Goal: Transaction & Acquisition: Purchase product/service

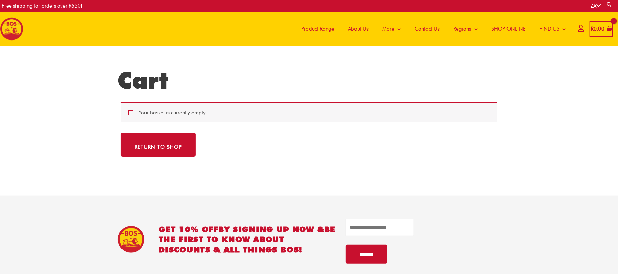
click at [596, 29] on bdi "R 0.00" at bounding box center [597, 29] width 13 height 6
click at [504, 28] on span "SHOP ONLINE" at bounding box center [508, 29] width 34 height 21
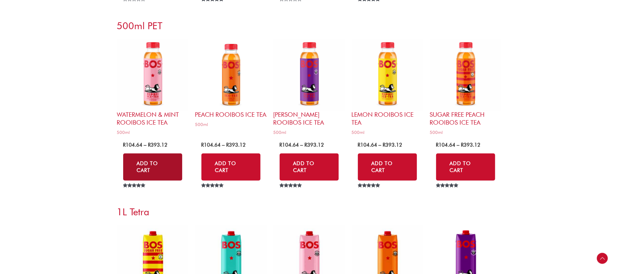
scroll to position [2149, 0]
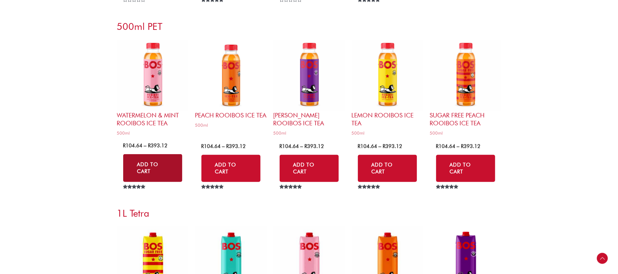
click at [153, 164] on link "Add to Cart" at bounding box center [152, 168] width 59 height 28
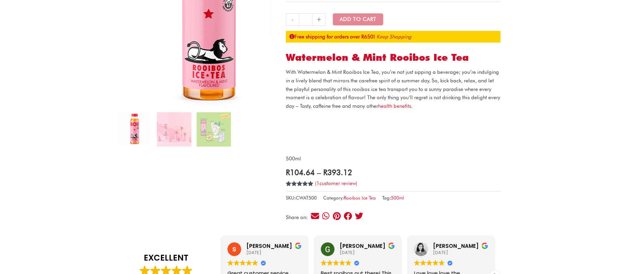
scroll to position [18, 0]
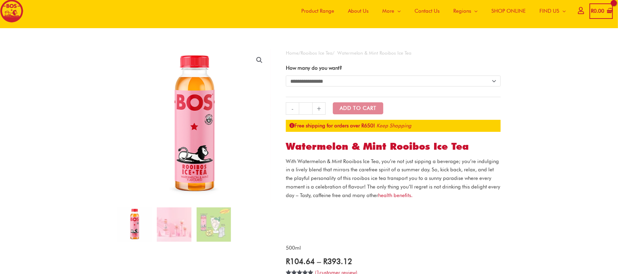
click at [329, 80] on select "**********" at bounding box center [393, 81] width 215 height 11
select select "**********"
click at [286, 76] on select "**********" at bounding box center [393, 81] width 215 height 11
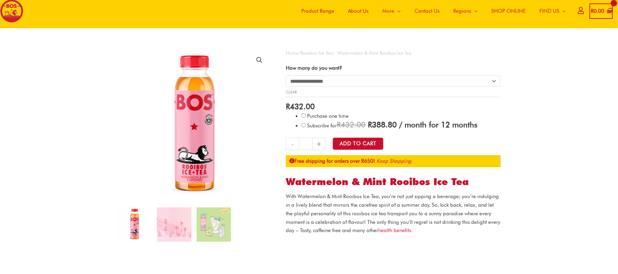
click at [503, 11] on span "SHOP ONLINE" at bounding box center [508, 11] width 34 height 21
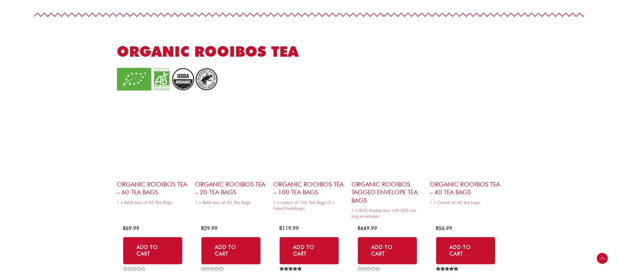
scroll to position [599, 0]
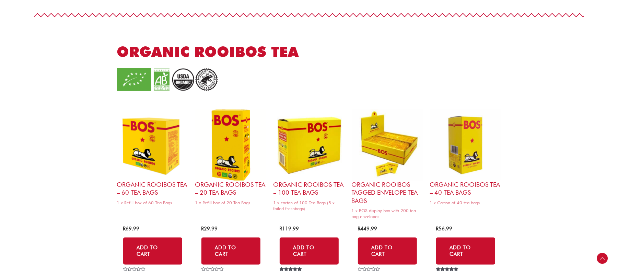
click at [221, 55] on h2 "ORGANIC ROOIBOS TEA" at bounding box center [219, 52] width 205 height 19
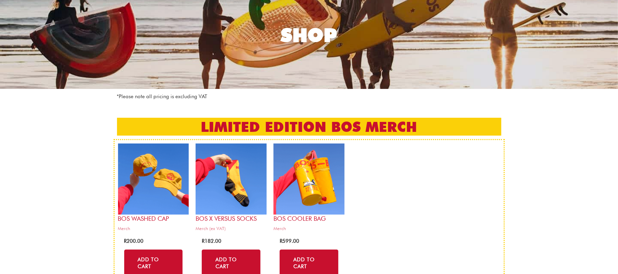
scroll to position [0, 0]
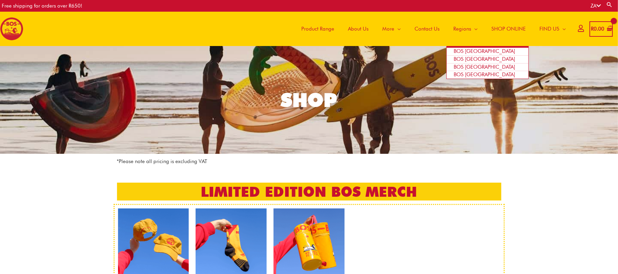
click at [464, 48] on span "BOS [GEOGRAPHIC_DATA]" at bounding box center [484, 51] width 61 height 6
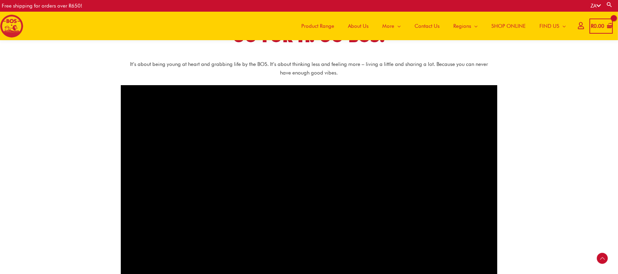
scroll to position [332, 0]
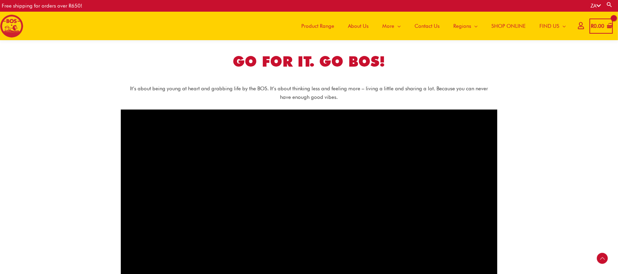
click at [509, 21] on span "SHOP ONLINE" at bounding box center [508, 26] width 34 height 21
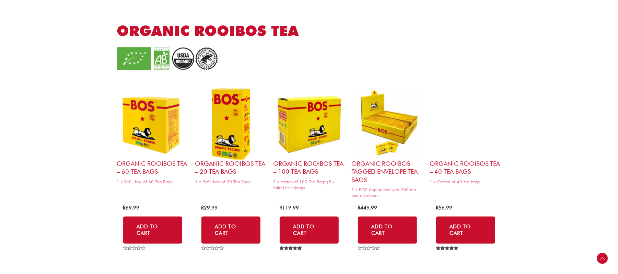
scroll to position [651, 0]
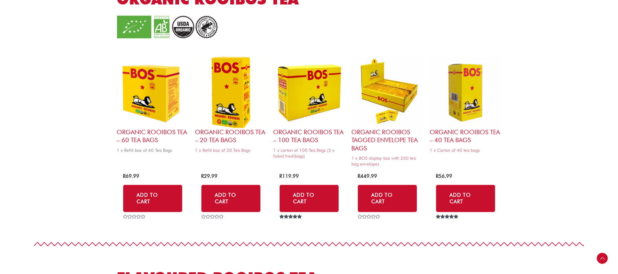
click at [147, 134] on h2 "Organic Rooibos Tea – 60 Tea Bags" at bounding box center [152, 136] width 71 height 16
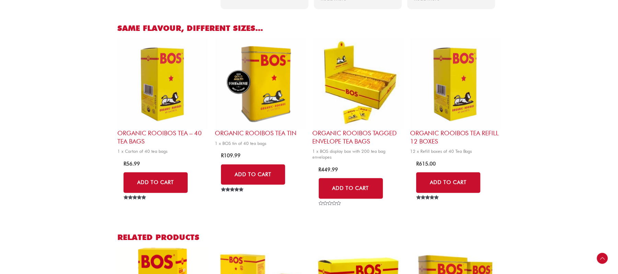
scroll to position [384, 0]
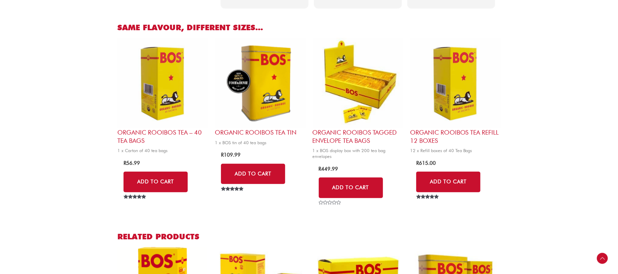
click at [246, 130] on h2 "Organic Rooibos Tea Tin" at bounding box center [260, 132] width 91 height 8
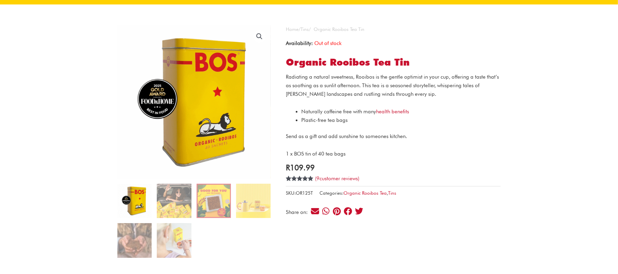
scroll to position [42, 0]
